Goal: Obtain resource: Obtain resource

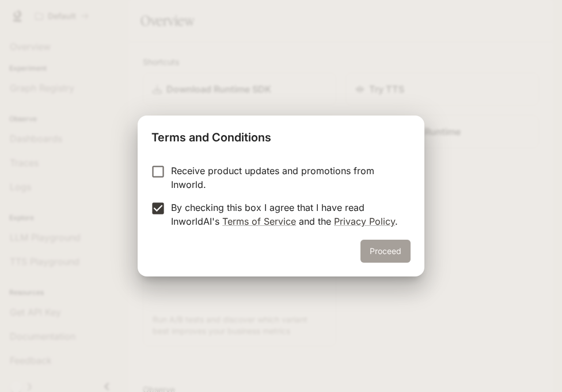
click at [394, 251] on button "Proceed" at bounding box center [385, 251] width 50 height 23
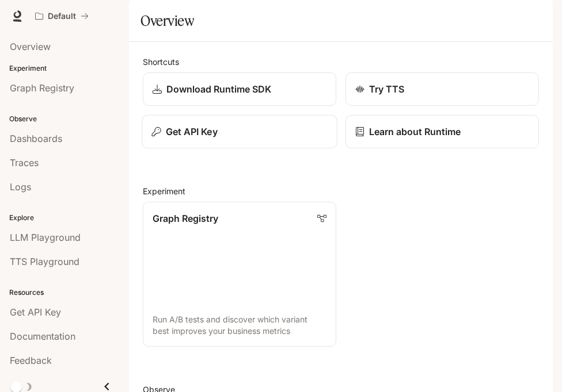
click at [210, 139] on p "Get API Key" at bounding box center [192, 132] width 52 height 14
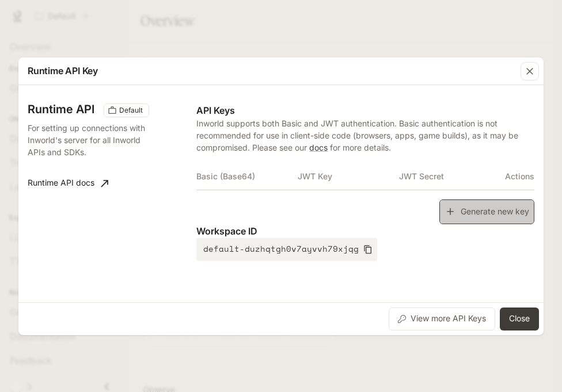
click at [444, 213] on icon "button" at bounding box center [450, 212] width 12 height 12
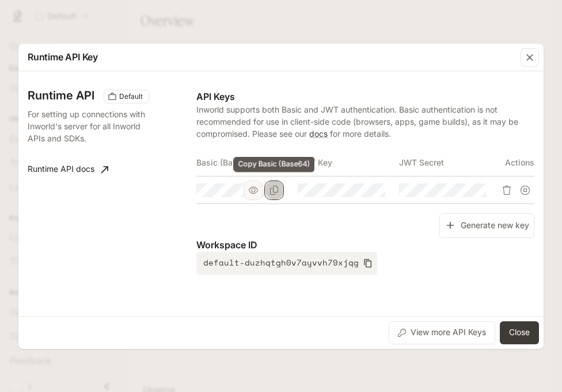
click at [283, 187] on button "Copy Basic (Base64)" at bounding box center [274, 191] width 20 height 20
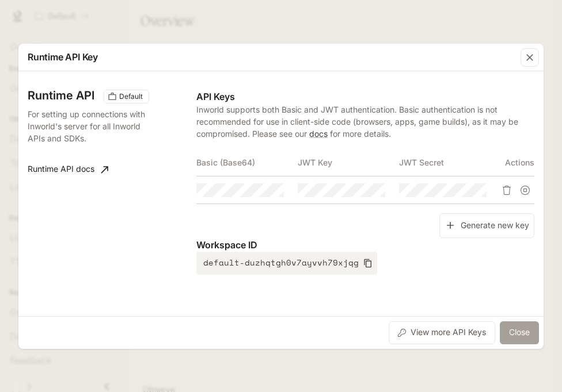
click at [526, 331] on button "Close" at bounding box center [518, 333] width 39 height 23
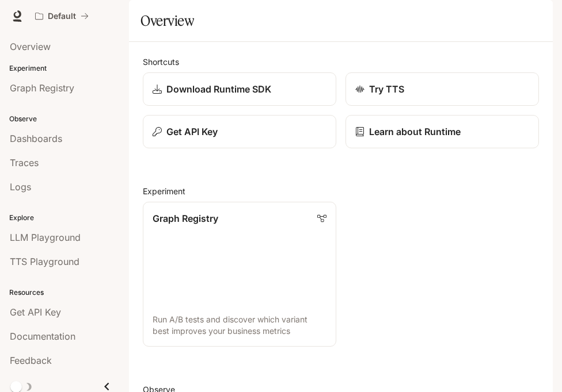
click at [537, 15] on icon "button" at bounding box center [536, 16] width 6 height 6
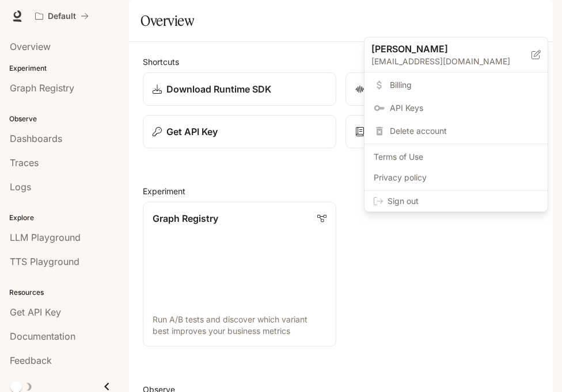
click at [488, 200] on span "Sign out" at bounding box center [462, 202] width 151 height 12
